Goal: Task Accomplishment & Management: Use online tool/utility

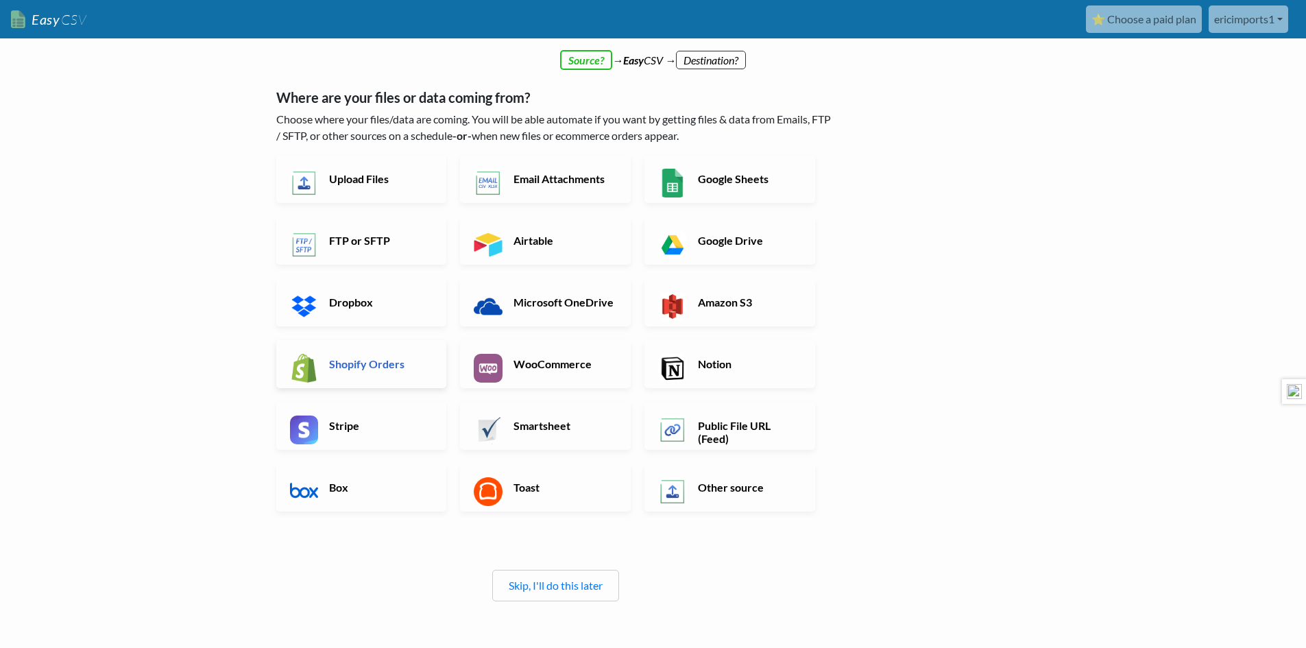
click at [404, 370] on h6 "Shopify Orders" at bounding box center [380, 363] width 108 height 13
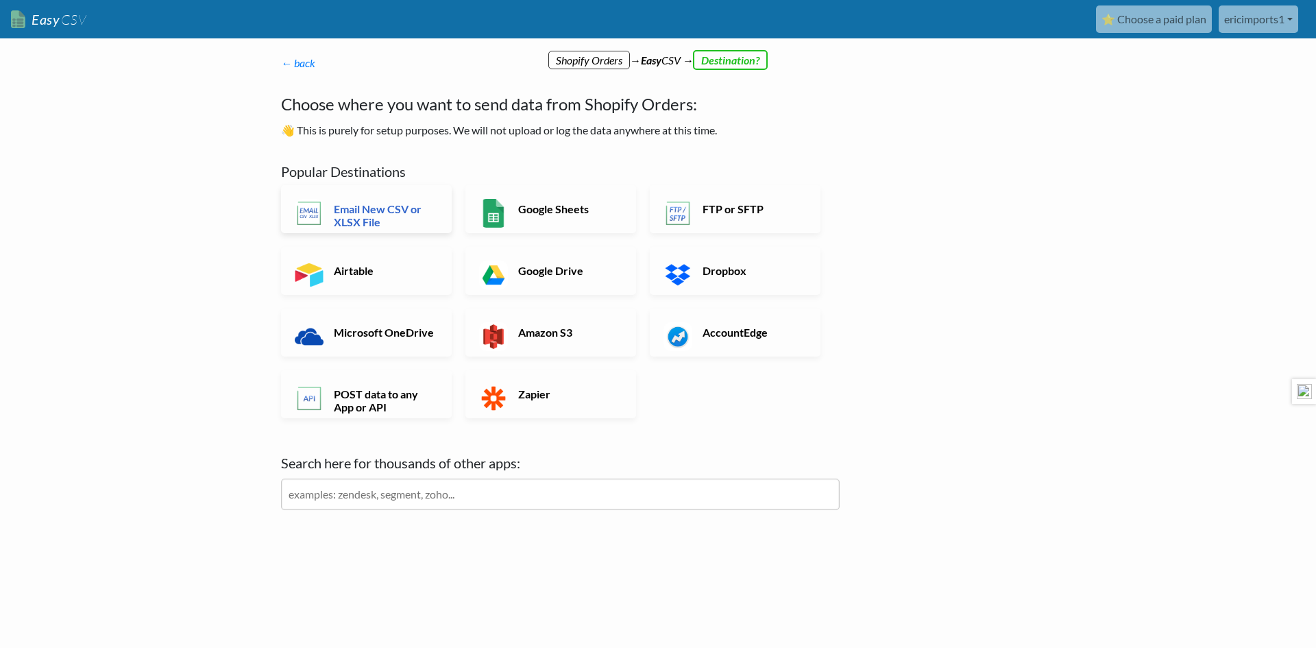
click at [395, 216] on h6 "Email New CSV or XLSX File" at bounding box center [384, 215] width 108 height 26
click at [374, 217] on h6 "Email New CSV or XLSX File" at bounding box center [384, 215] width 108 height 26
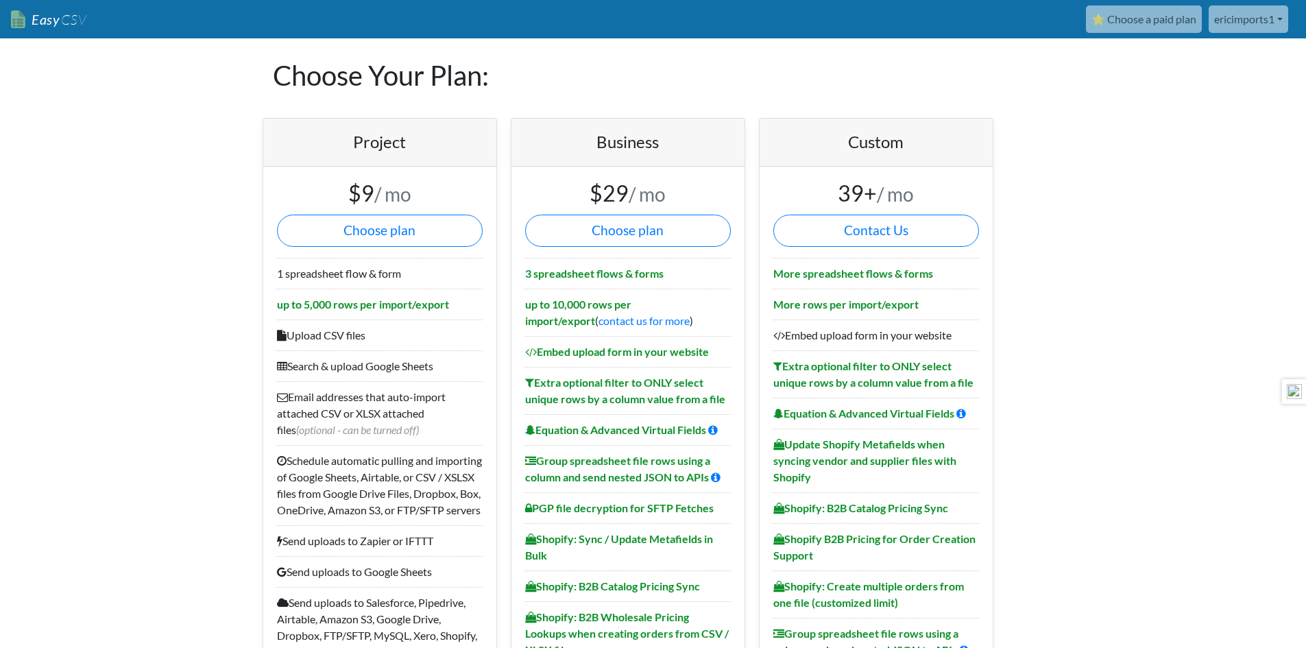
click at [60, 21] on span "CSV" at bounding box center [73, 19] width 27 height 17
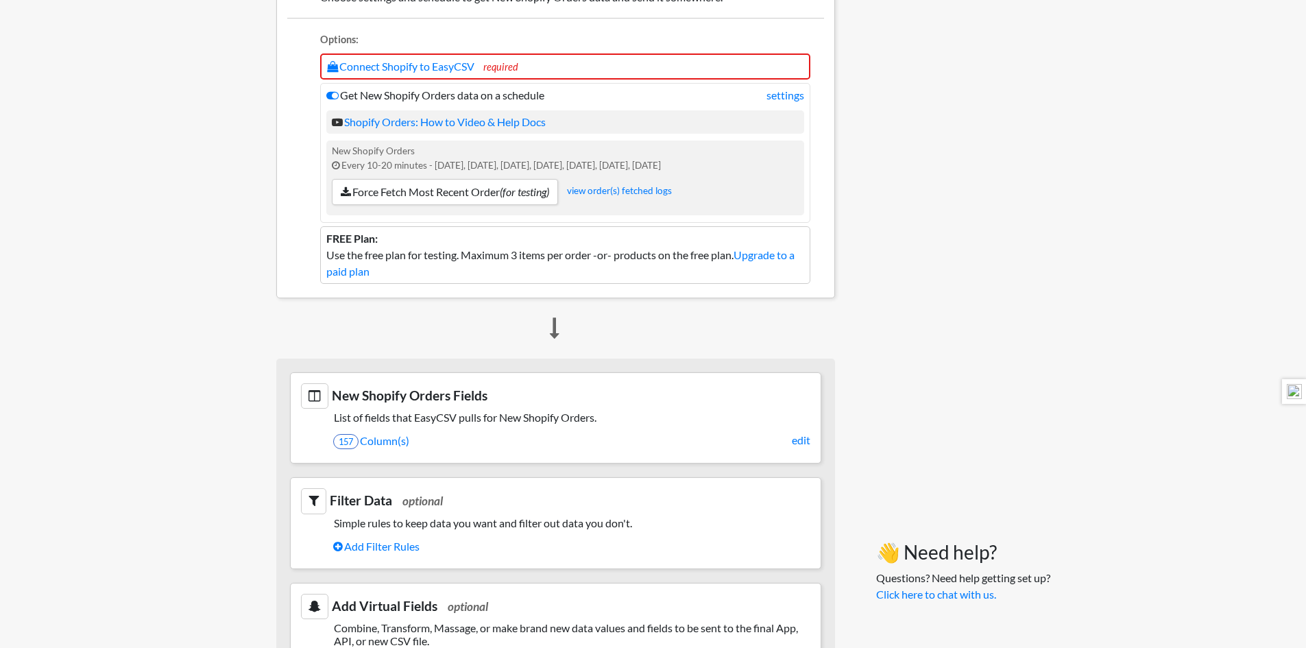
scroll to position [228, 0]
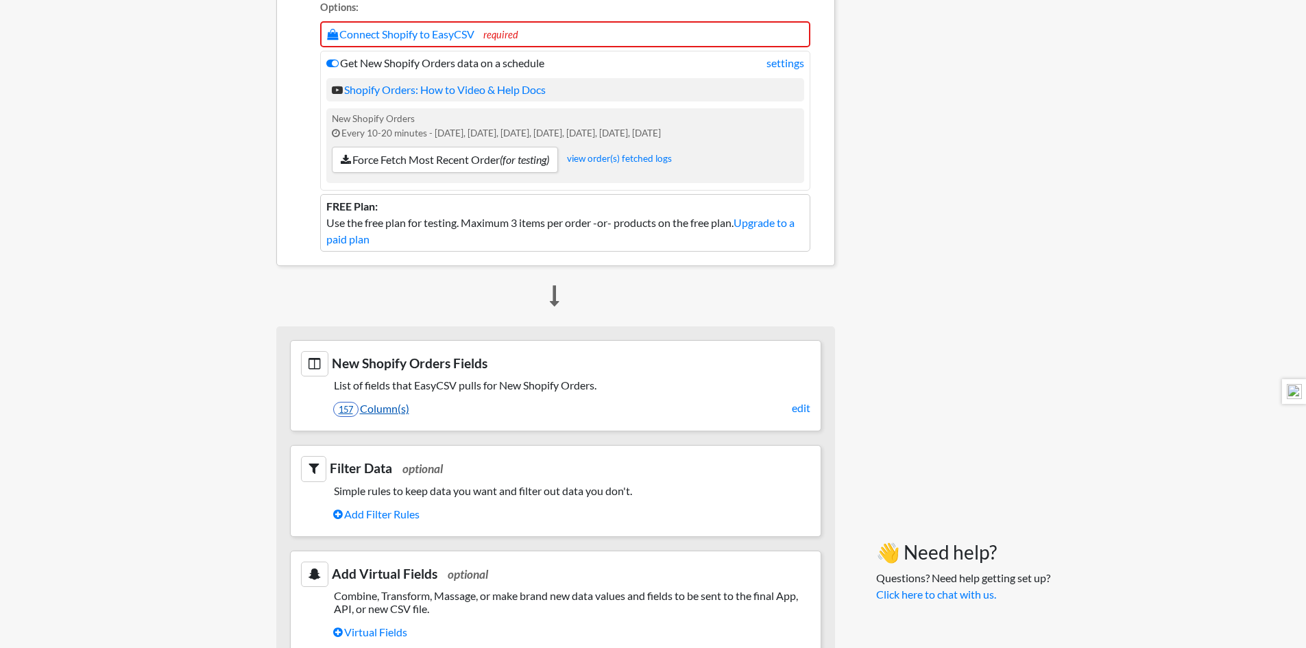
click at [387, 409] on link "157 Column(s)" at bounding box center [571, 408] width 477 height 23
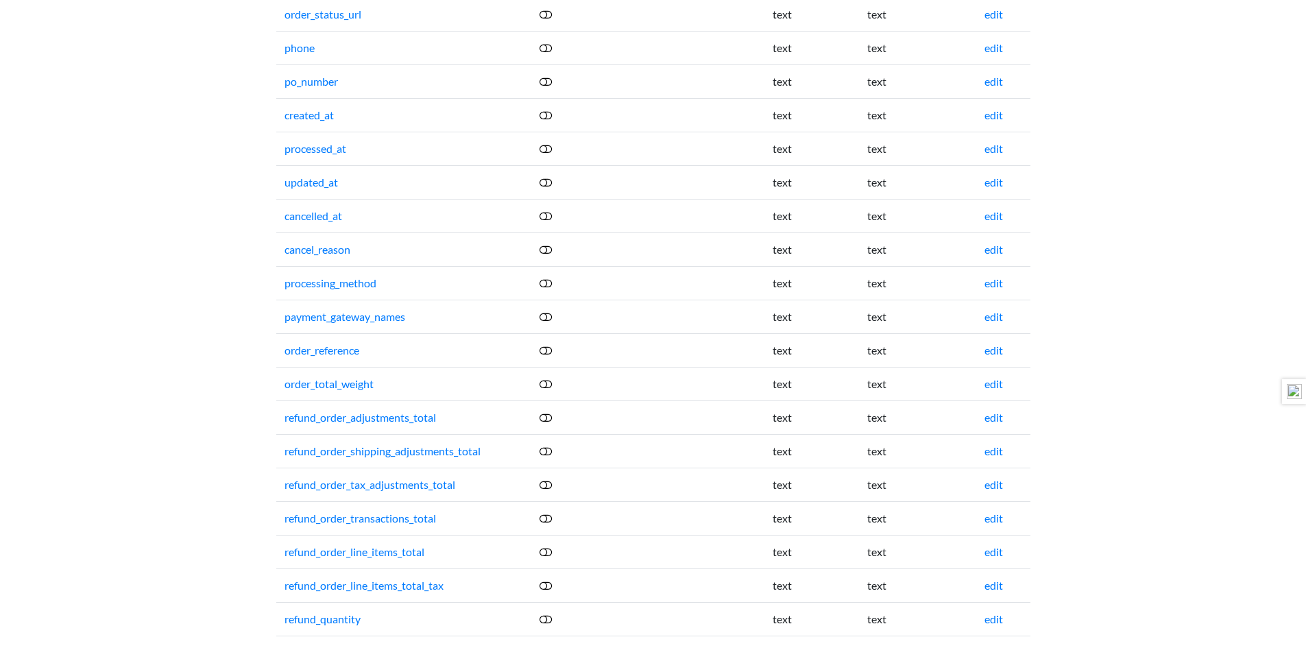
scroll to position [1556, 0]
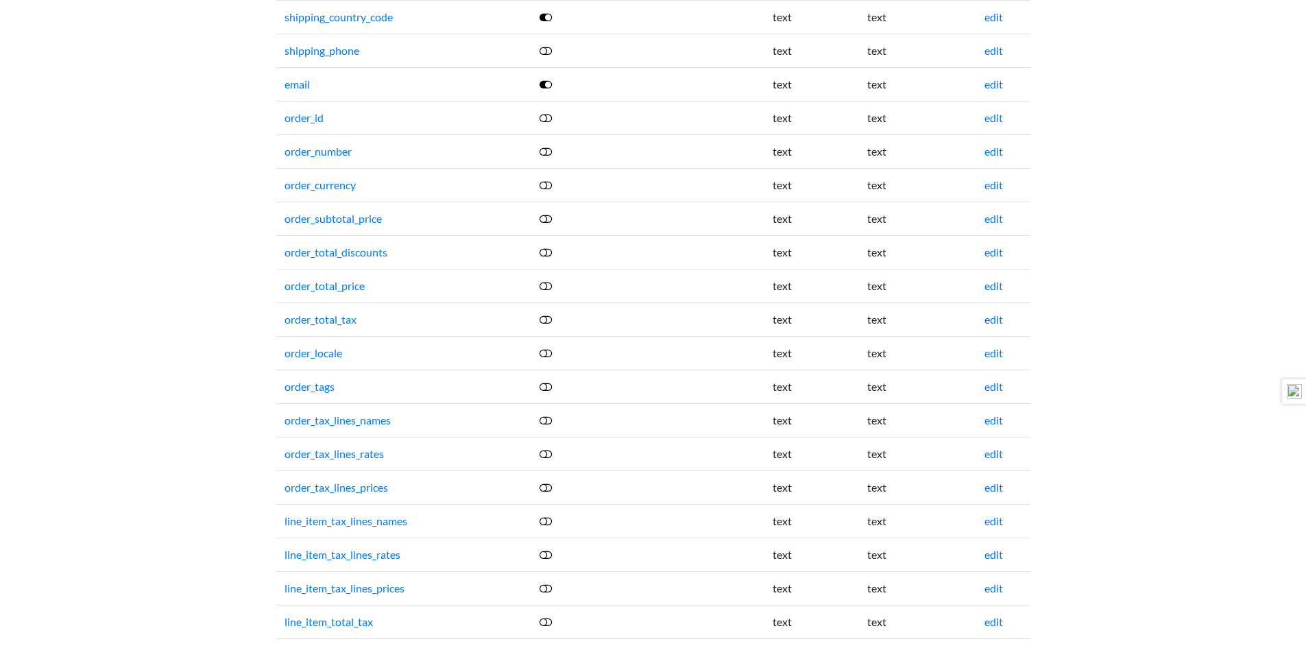
scroll to position [70, 0]
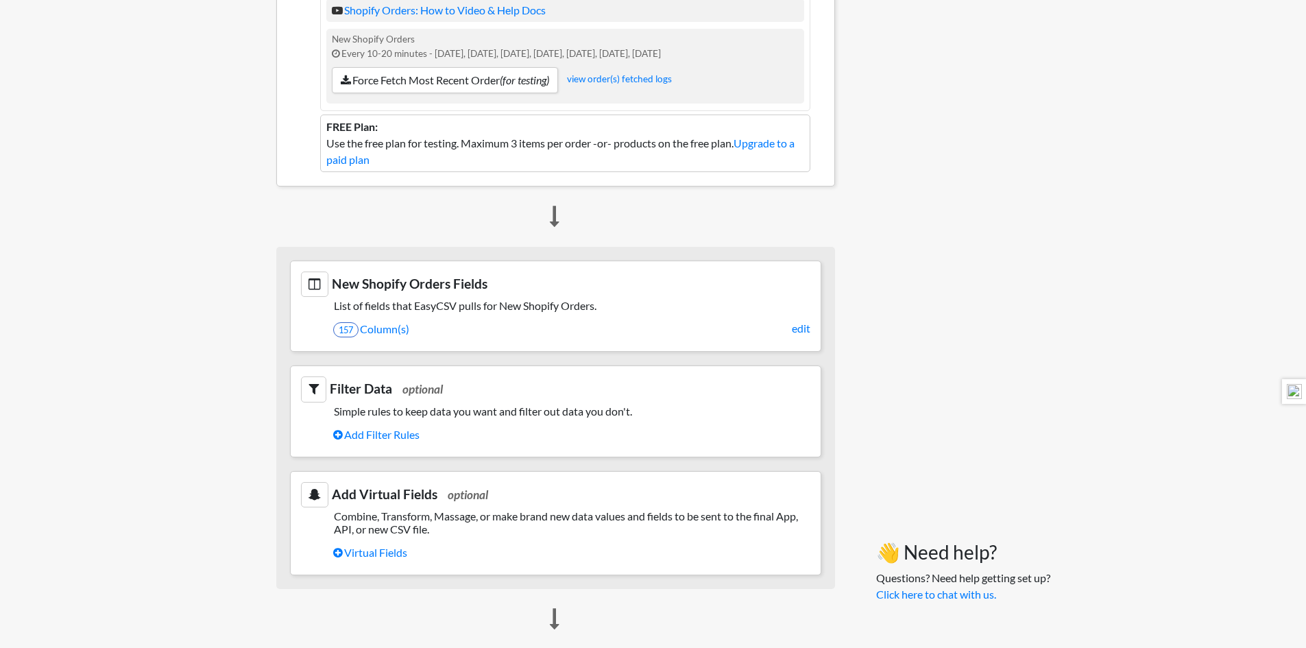
scroll to position [341, 0]
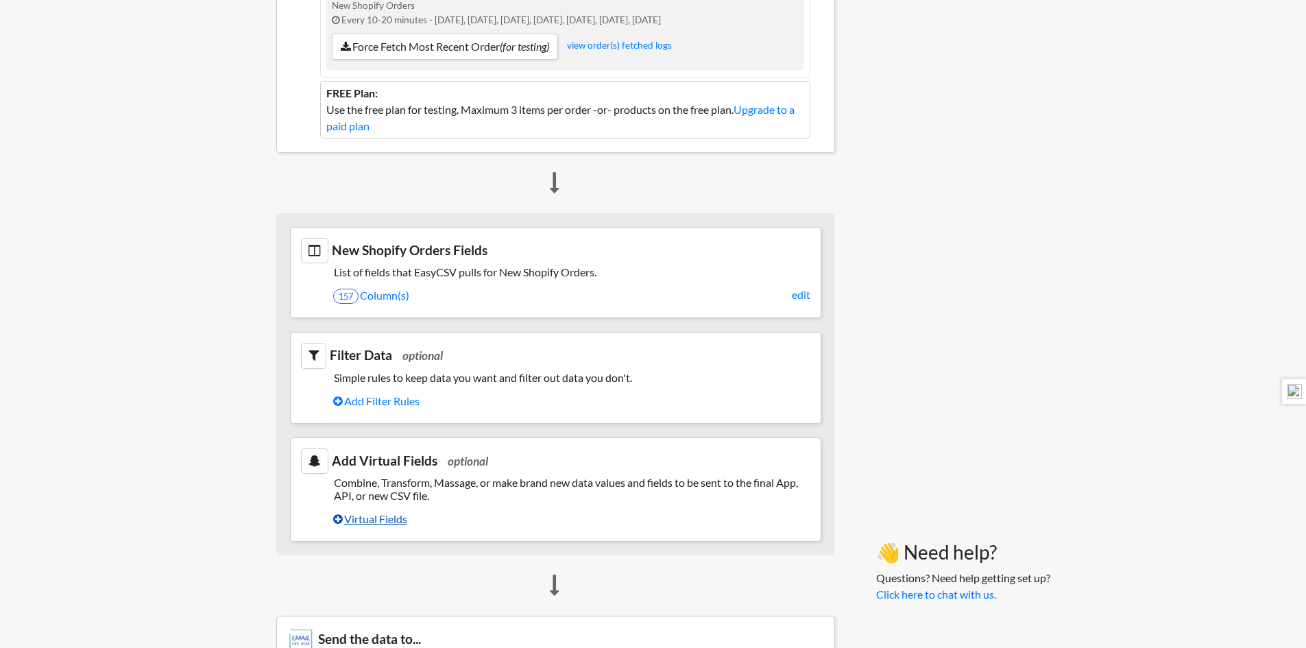
click at [382, 516] on link "Virtual Fields" at bounding box center [571, 518] width 477 height 23
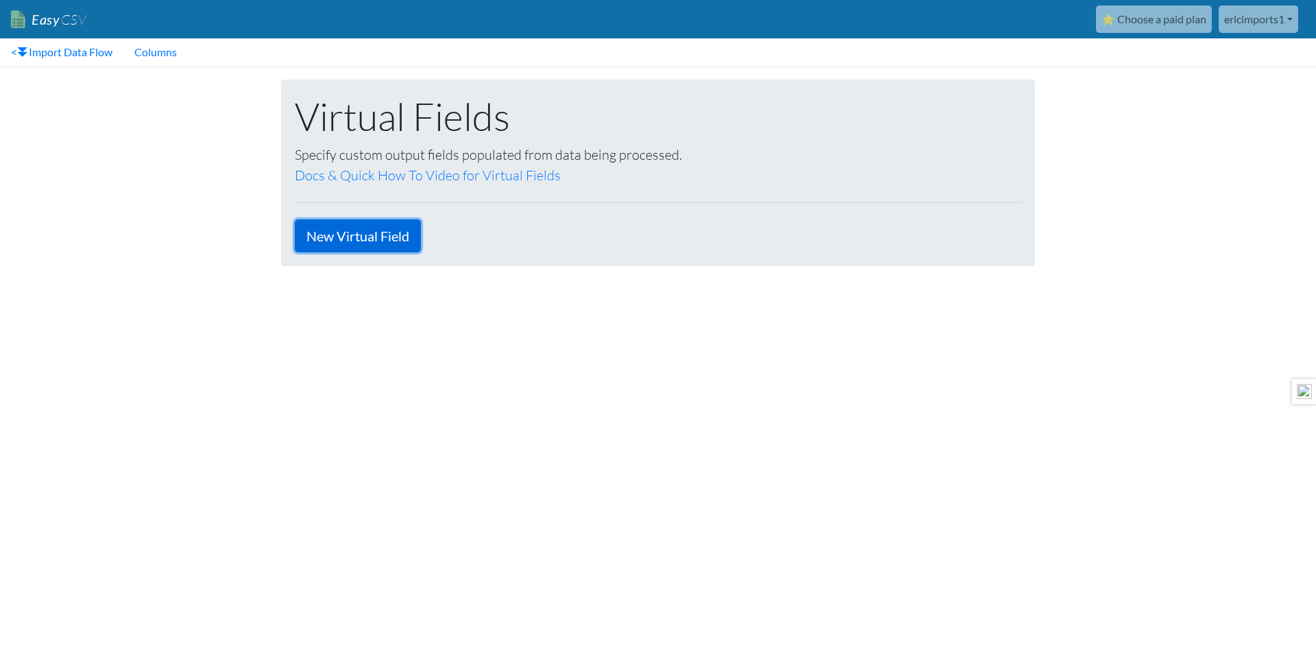
click at [372, 237] on link "New Virtual Field" at bounding box center [358, 235] width 126 height 33
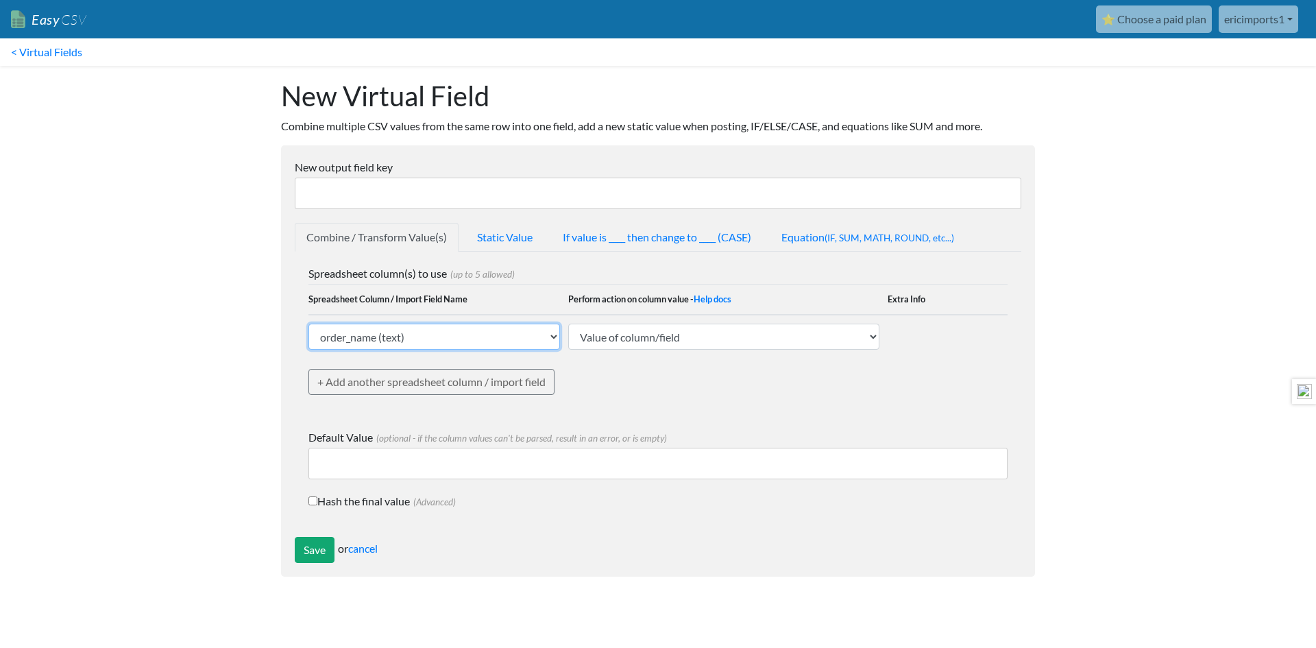
click at [463, 343] on select "order_name (text) sku (text) sku_total_qty_for_period (text) barcode_upc (text)…" at bounding box center [435, 337] width 252 height 26
click at [500, 232] on link "Static Value" at bounding box center [505, 237] width 79 height 29
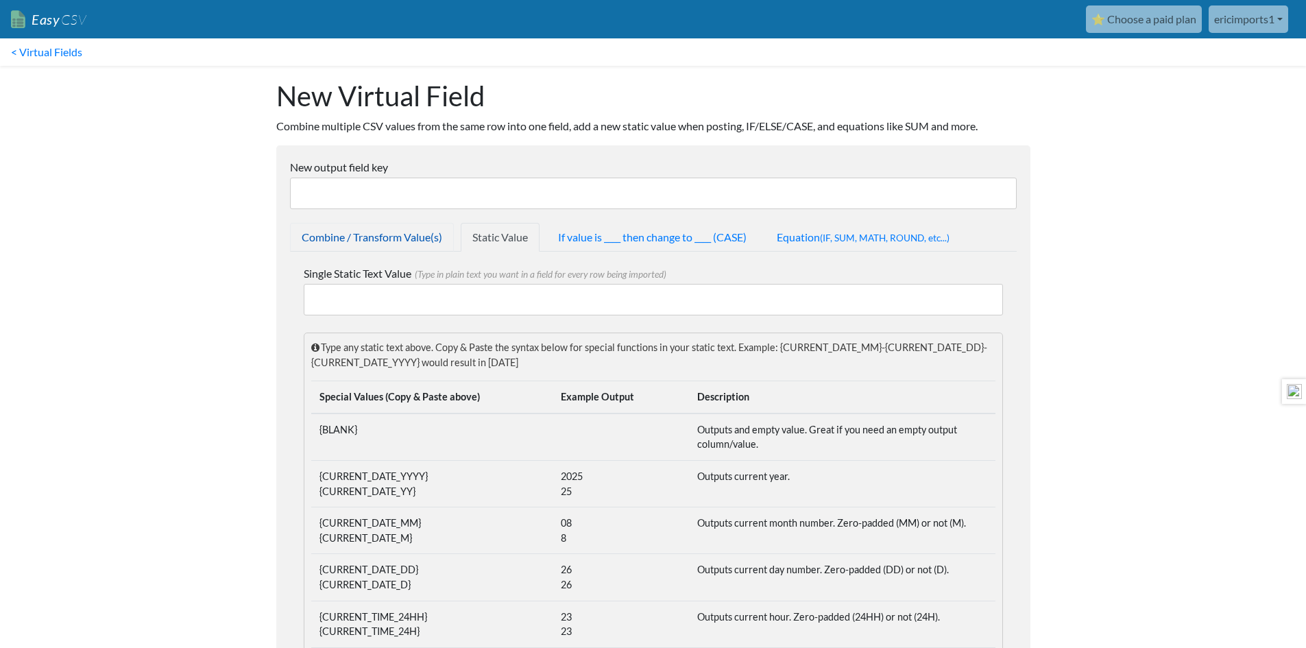
click at [400, 241] on link "Combine / Transform Value(s)" at bounding box center [372, 237] width 164 height 29
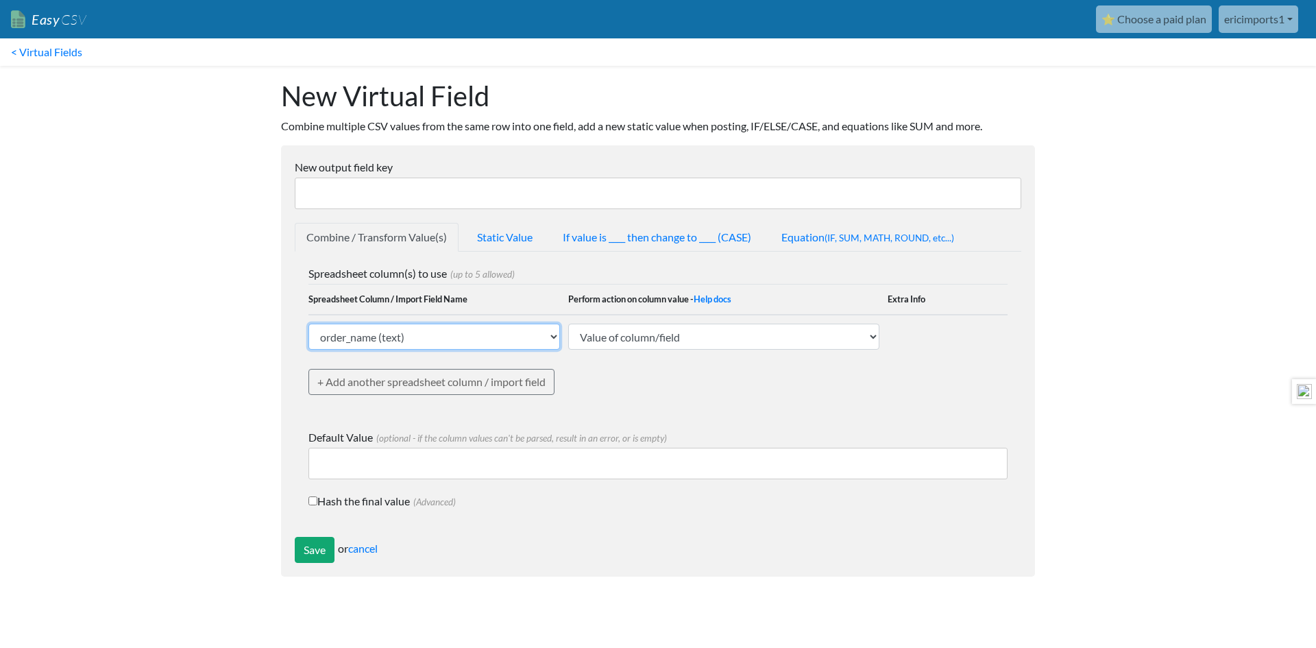
click at [400, 333] on select "order_name (text) sku (text) sku_total_qty_for_period (text) barcode_upc (text)…" at bounding box center [435, 337] width 252 height 26
click at [420, 333] on select "order_name (text) sku (text) sku_total_qty_for_period (text) barcode_upc (text)…" at bounding box center [435, 337] width 252 height 26
click at [400, 187] on input "New output field key" at bounding box center [658, 194] width 727 height 32
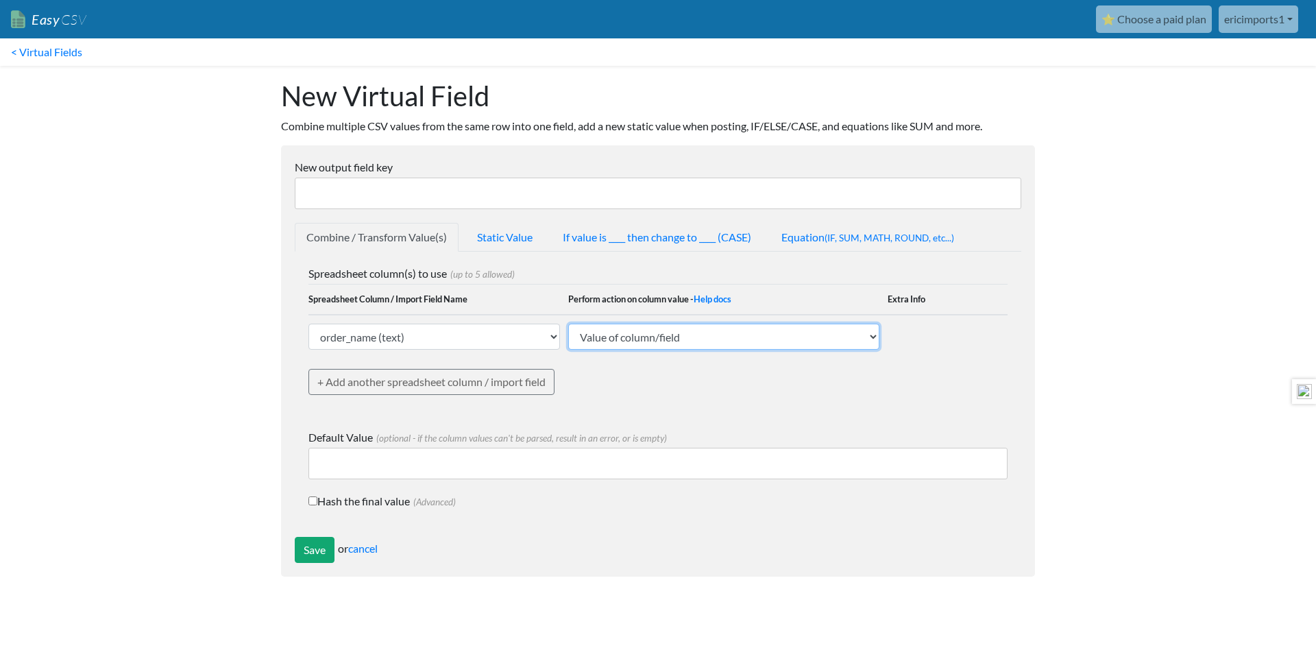
click at [638, 337] on select "Value of column/field Upcase Downcase Sentence case (first letter is capitalize…" at bounding box center [723, 337] width 311 height 26
click at [665, 394] on div "Spreadsheet column(s) to use (up to 5 allowed) Spreadsheet Column / Import Fiel…" at bounding box center [658, 340] width 699 height 150
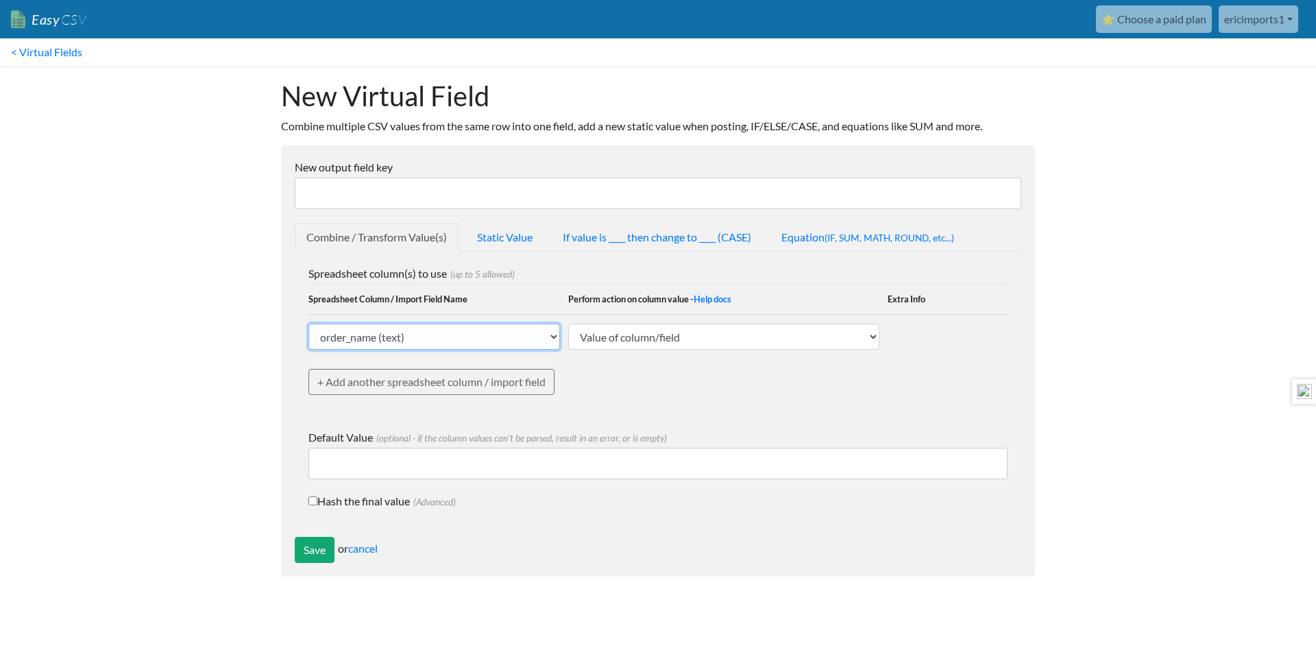
click at [415, 336] on select "order_name (text) sku (text) sku_total_qty_for_period (text) barcode_upc (text)…" at bounding box center [435, 337] width 252 height 26
select select "ezcsv_custom_text"
click at [309, 324] on select "order_name (text) sku (text) sku_total_qty_for_period (text) barcode_upc (text)…" at bounding box center [435, 337] width 252 height 26
select select
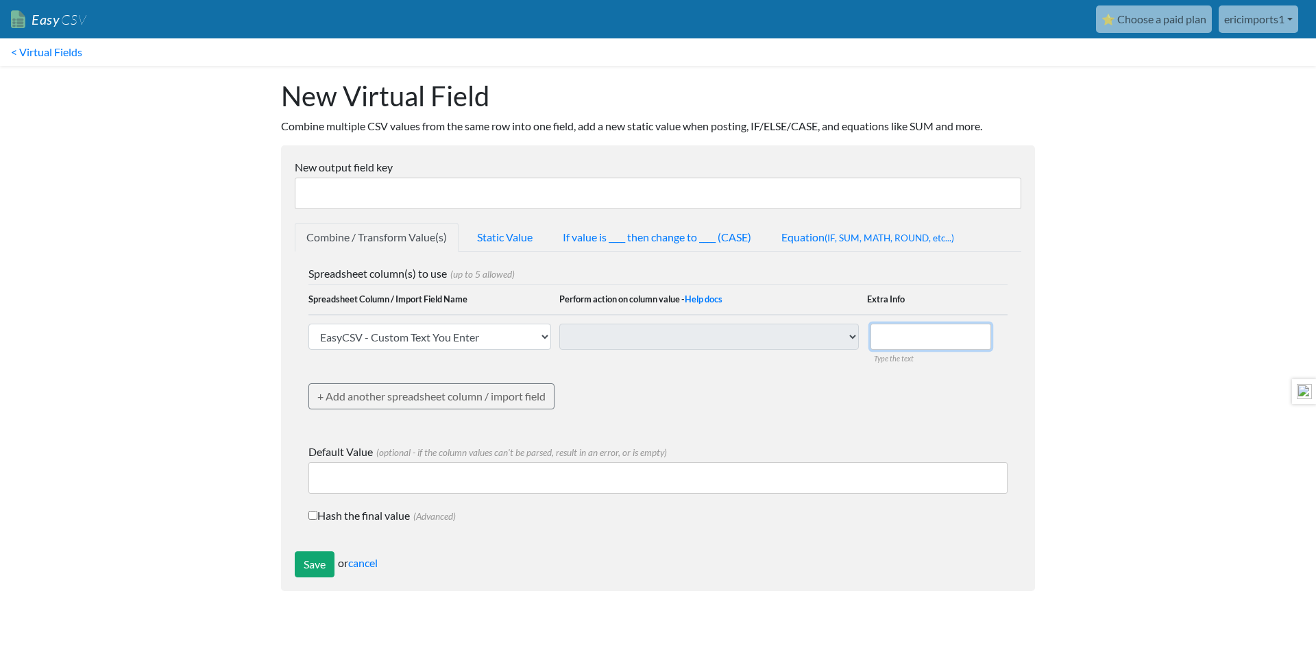
click at [973, 330] on input "text" at bounding box center [931, 337] width 121 height 26
click at [47, 48] on link "< Virtual Fields" at bounding box center [46, 51] width 93 height 27
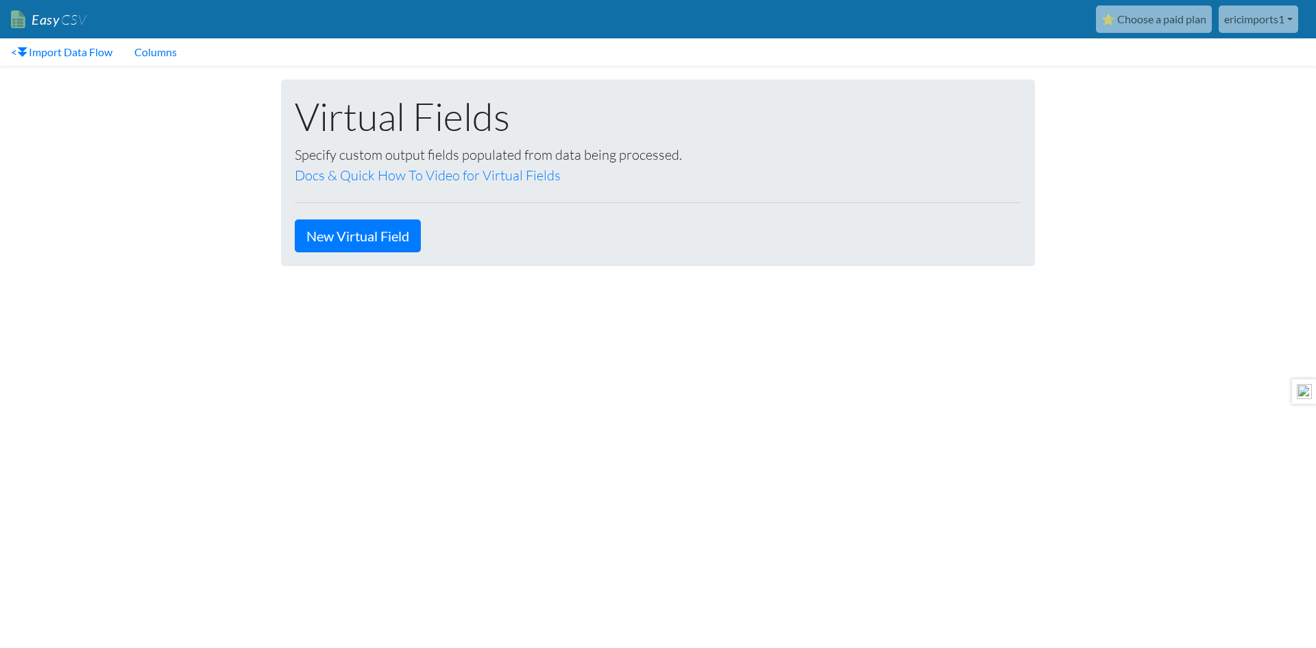
click at [43, 18] on link "Easy CSV" at bounding box center [48, 19] width 75 height 28
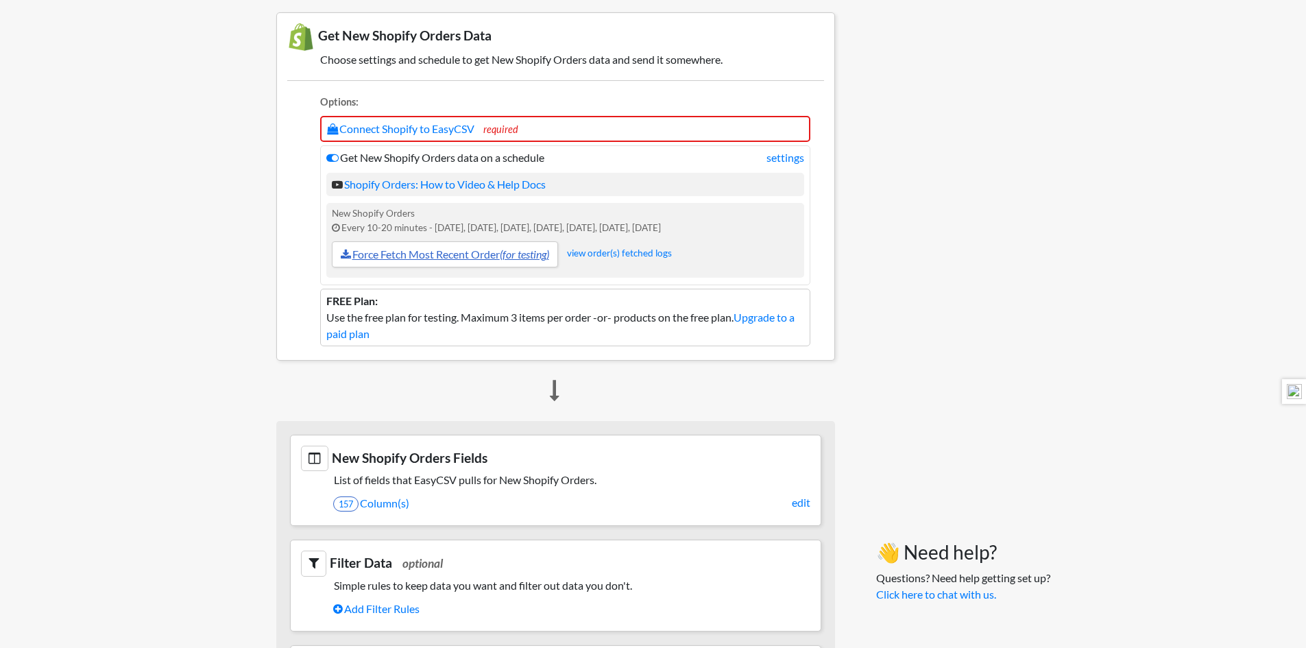
scroll to position [343, 0]
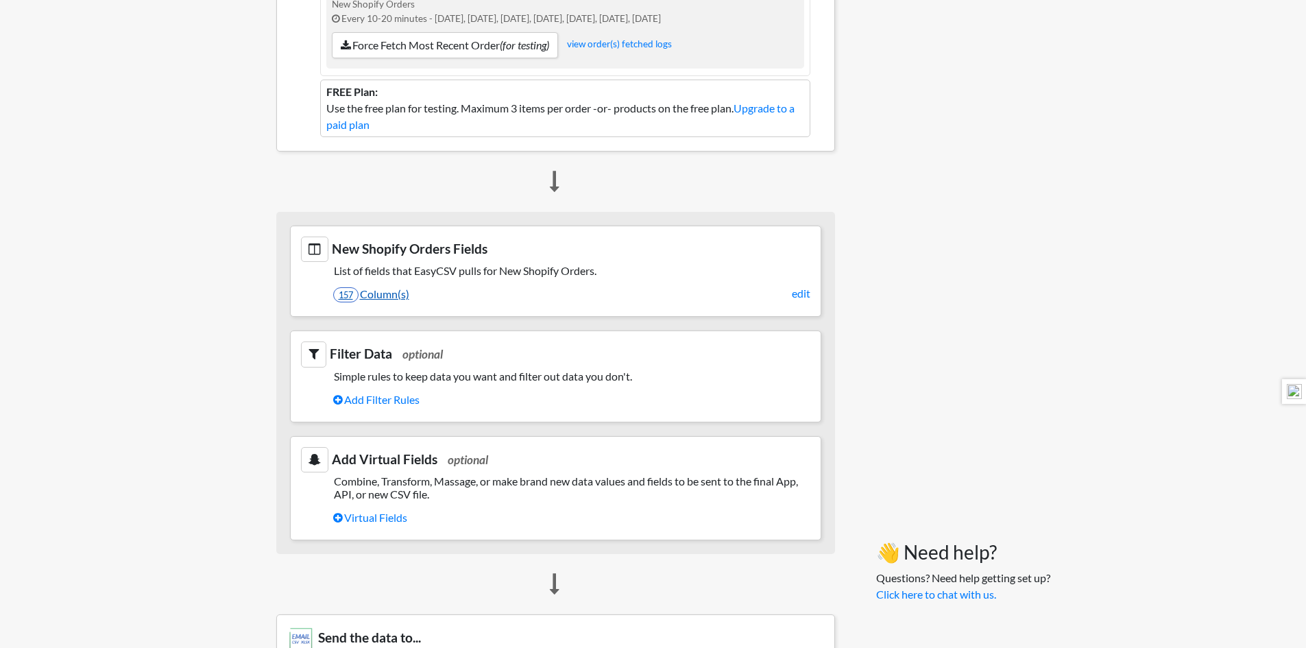
click at [408, 290] on link "157 Column(s)" at bounding box center [571, 293] width 477 height 23
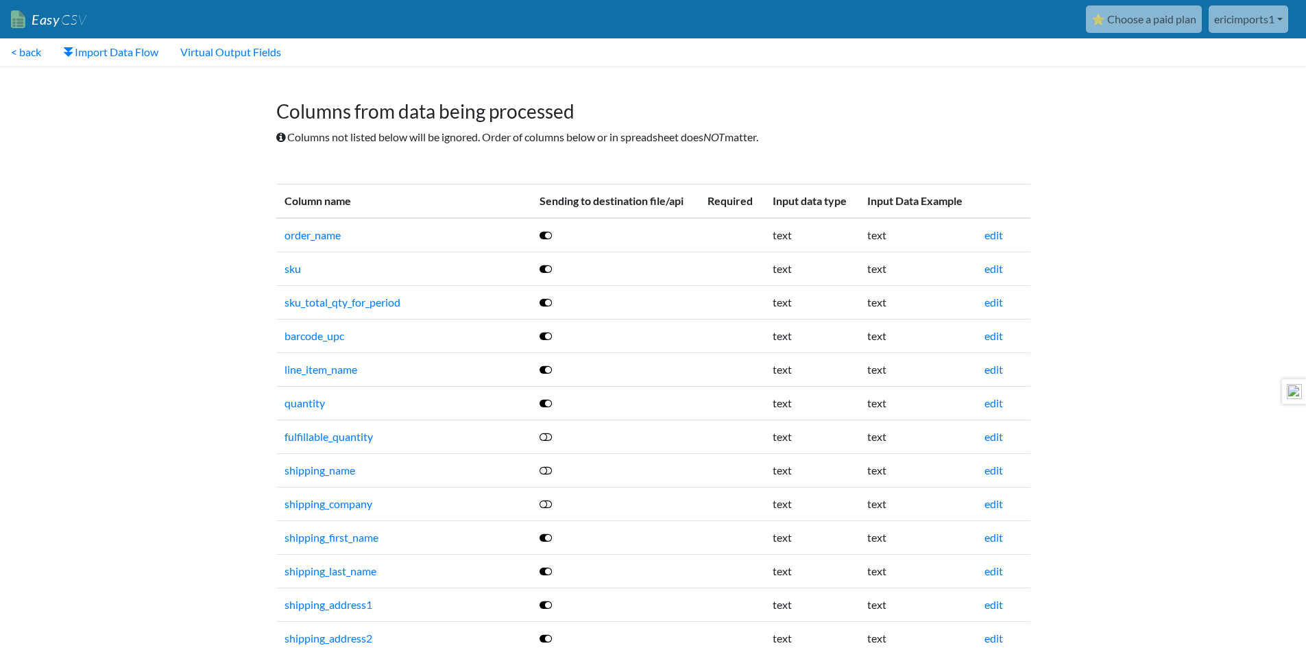
drag, startPoint x: 566, startPoint y: 99, endPoint x: 562, endPoint y: 106, distance: 7.4
click at [562, 106] on h1 "Columns from data being processed" at bounding box center [653, 104] width 754 height 37
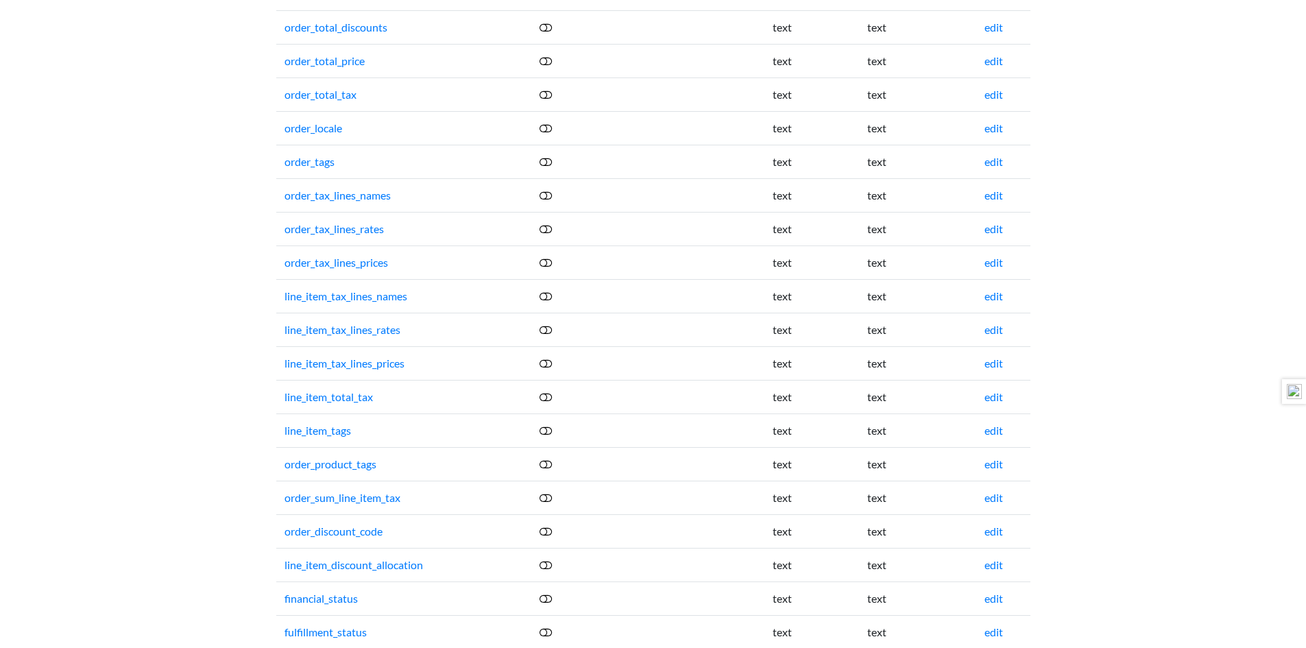
scroll to position [1028, 0]
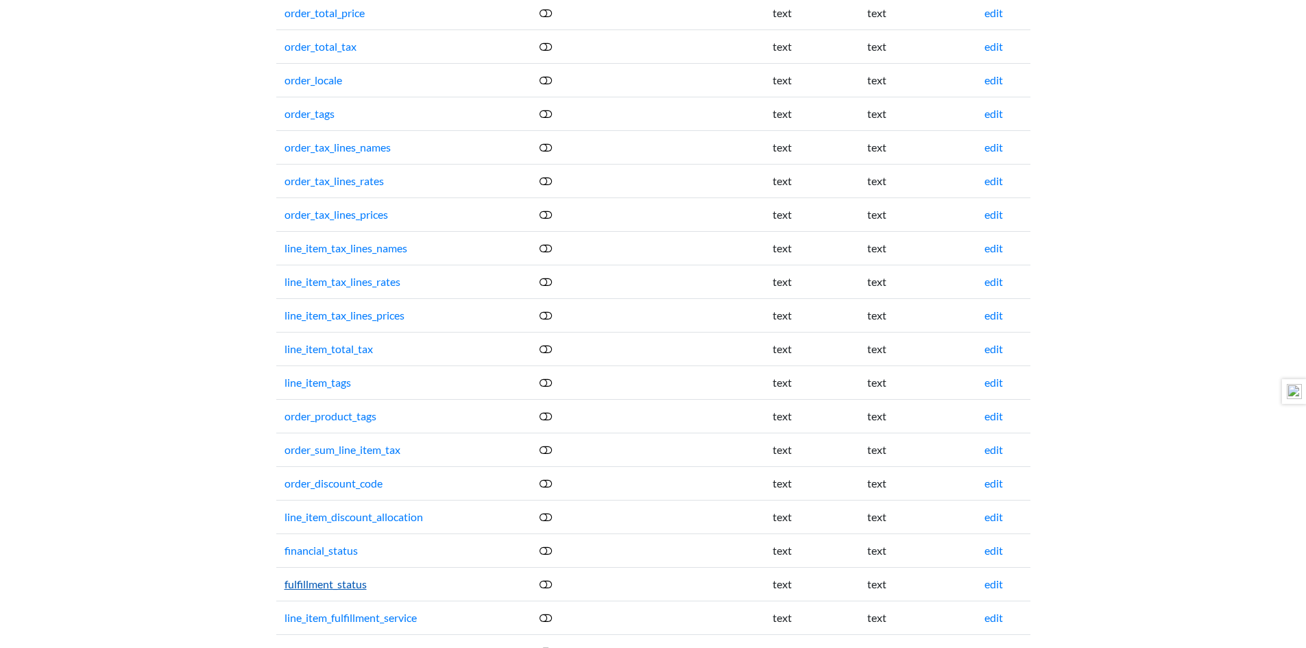
click at [336, 577] on link "fulfillment_status" at bounding box center [326, 583] width 82 height 13
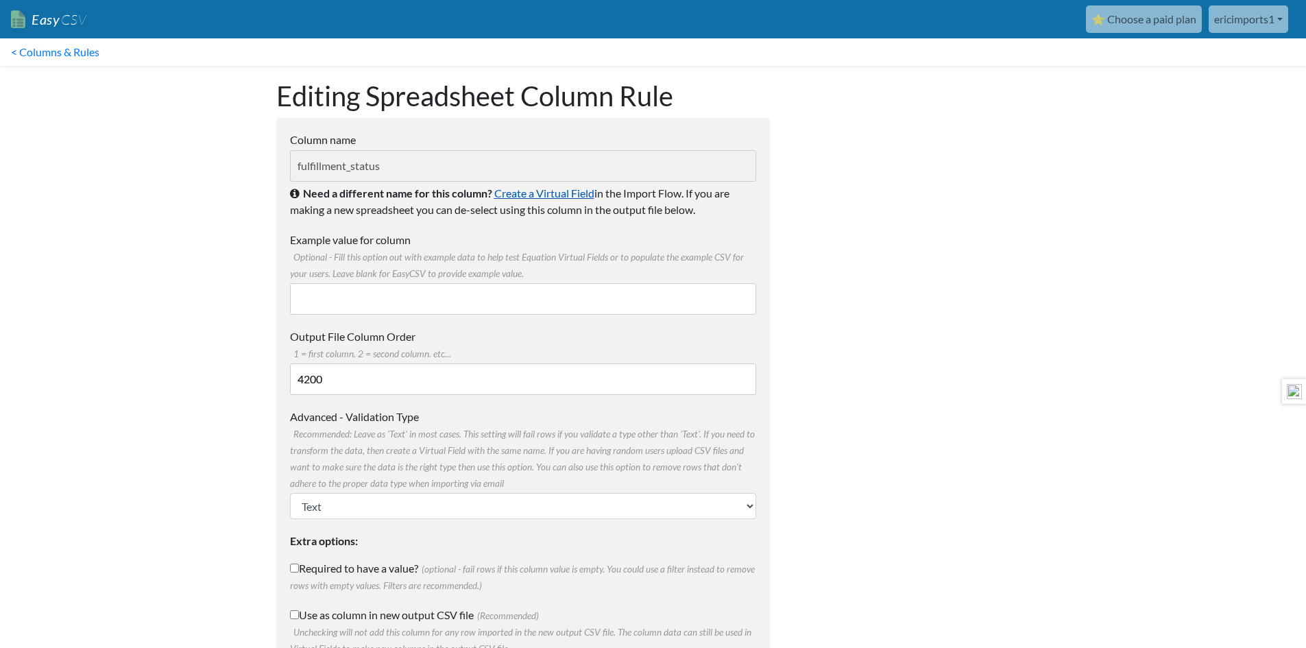
click at [566, 193] on link "Create a Virtual Field" at bounding box center [544, 192] width 100 height 13
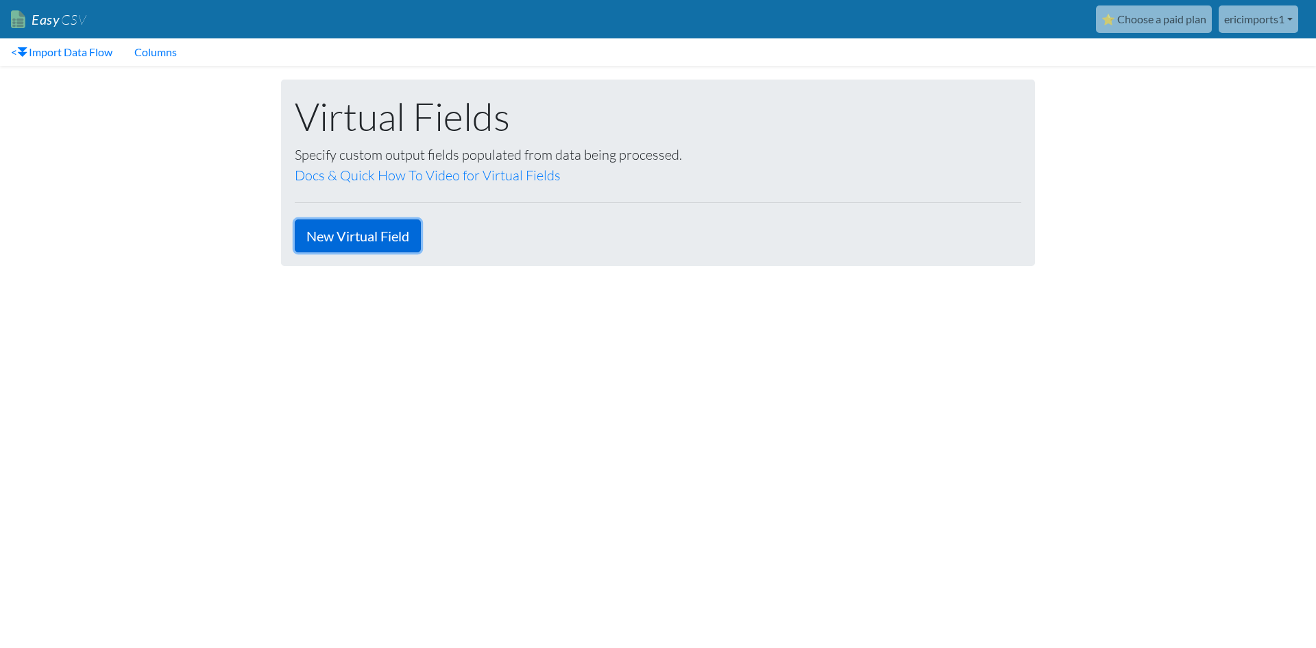
click at [373, 236] on link "New Virtual Field" at bounding box center [358, 235] width 126 height 33
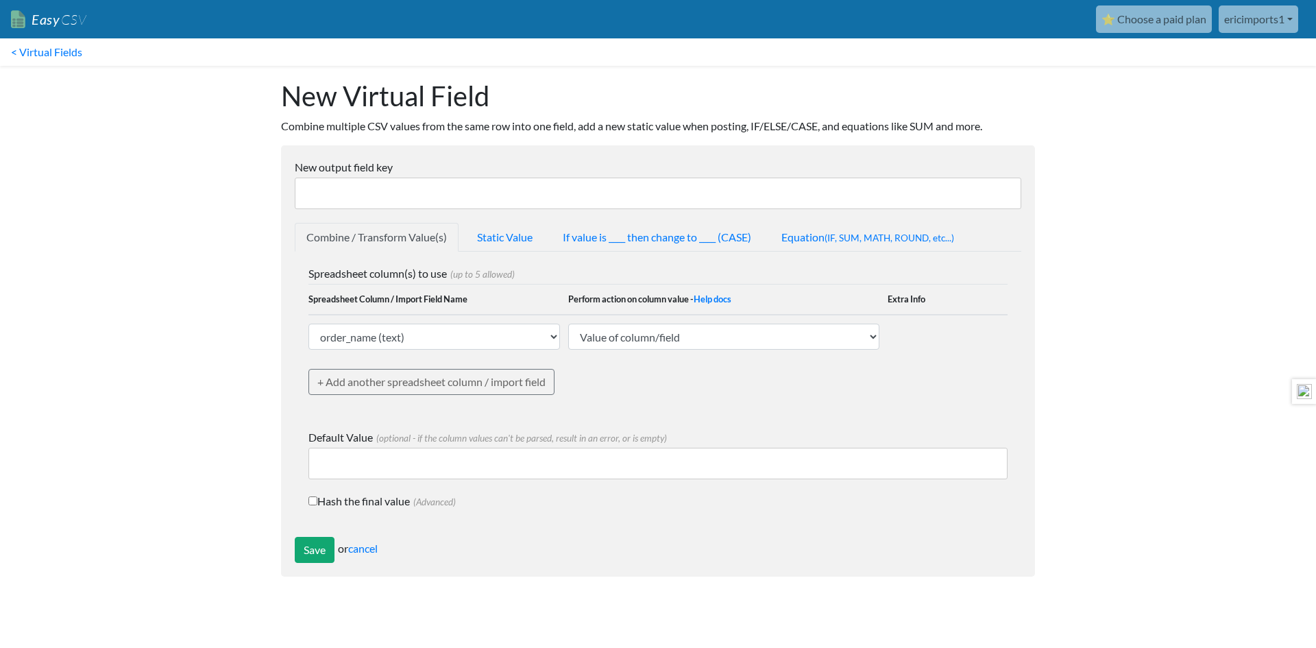
click at [484, 204] on input "New output field key" at bounding box center [658, 194] width 727 height 32
click at [49, 42] on link "< Virtual Fields" at bounding box center [46, 51] width 93 height 27
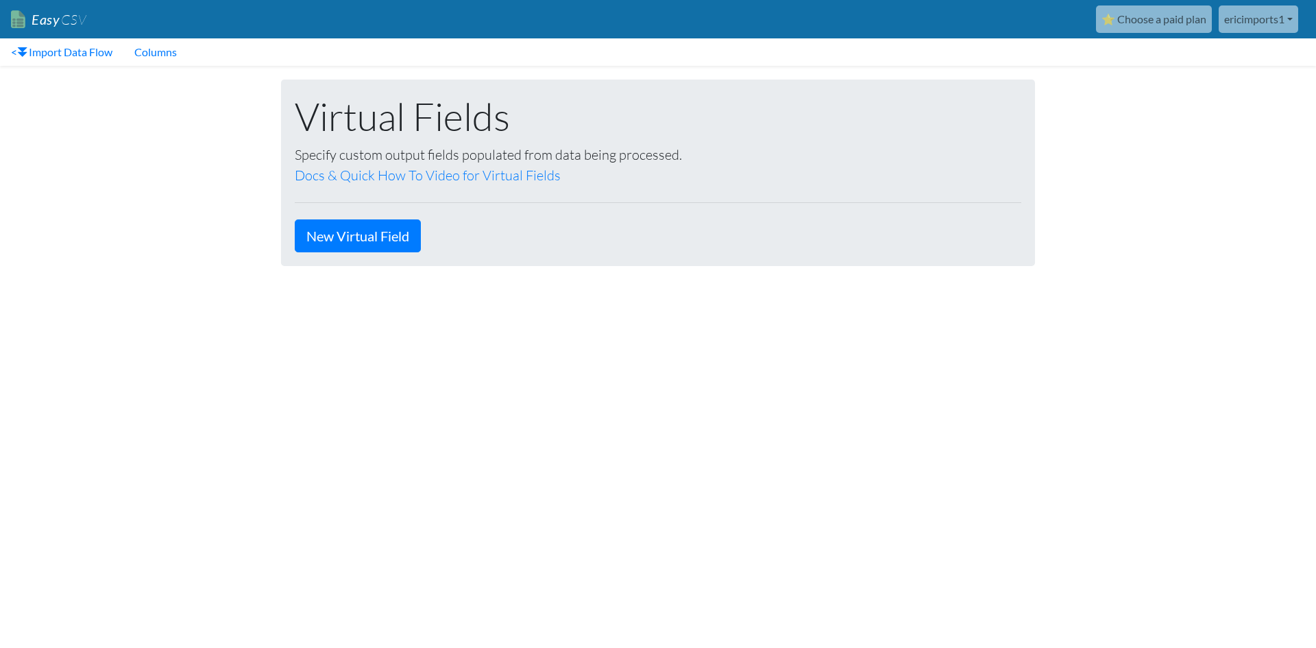
click at [60, 27] on span "CSV" at bounding box center [73, 19] width 27 height 17
